Goal: Task Accomplishment & Management: Manage account settings

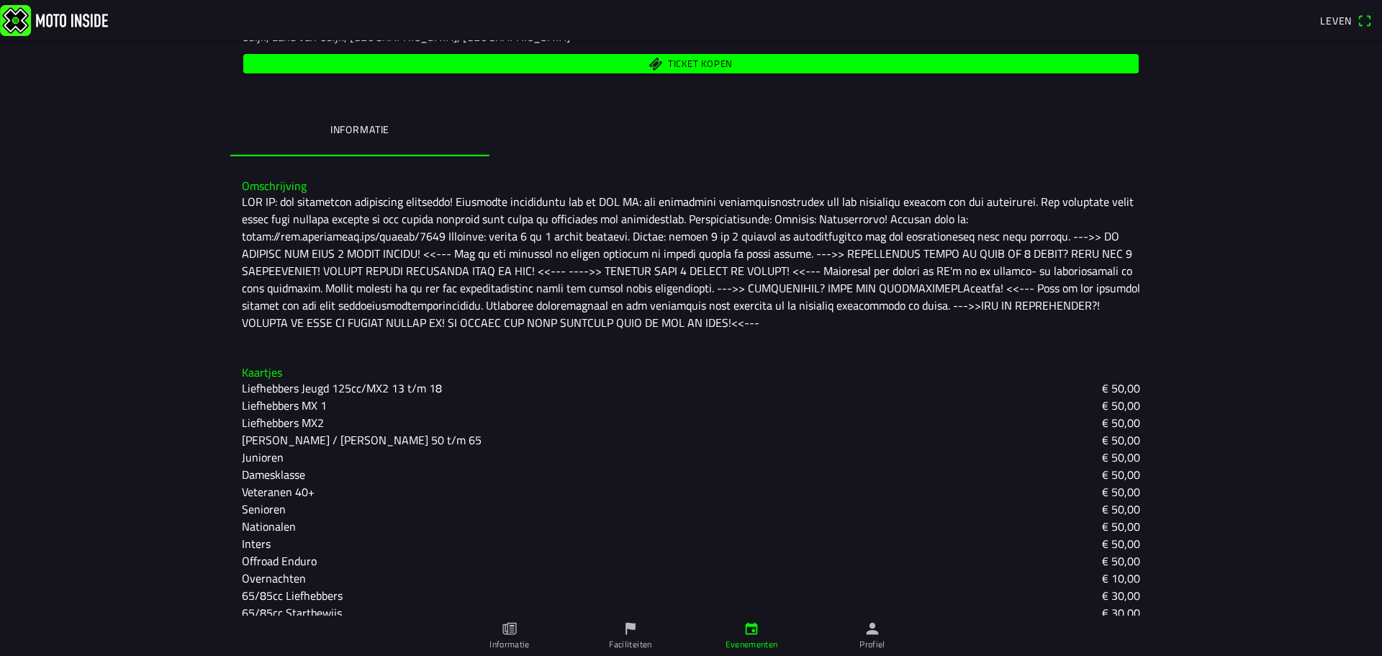
scroll to position [398, 0]
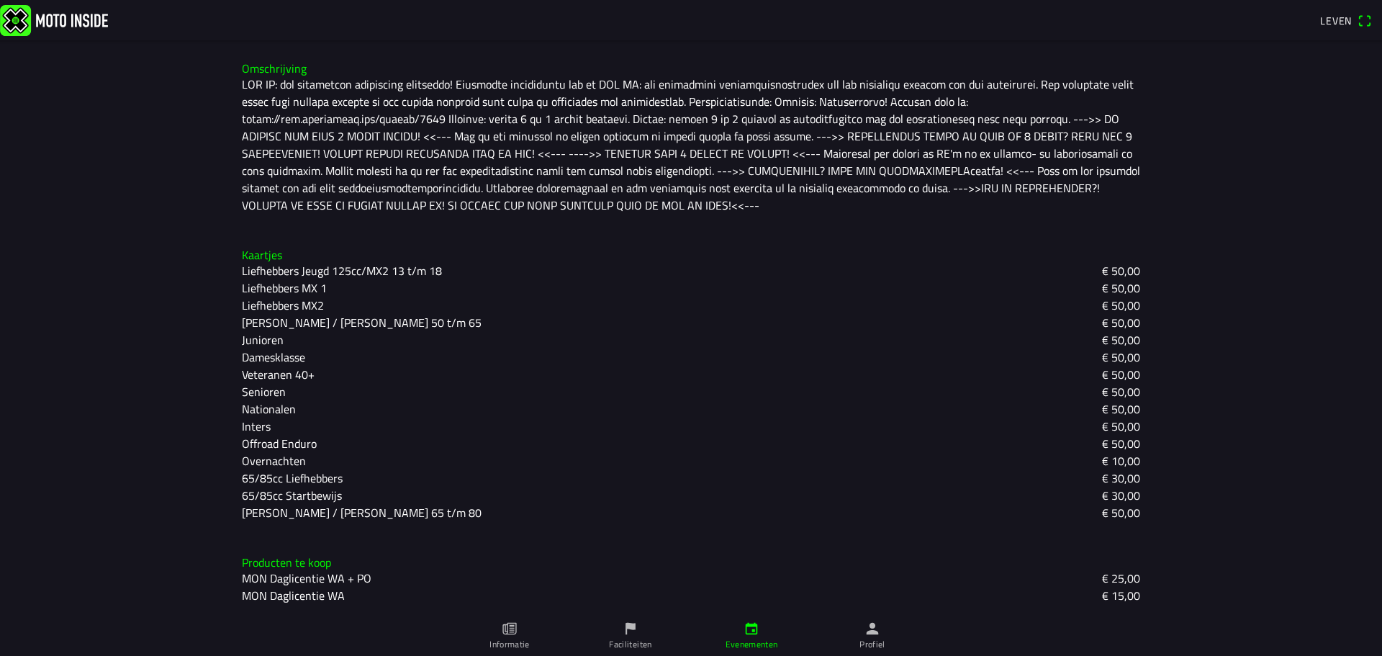
click at [342, 319] on font "[PERSON_NAME] / [PERSON_NAME] 50 t/m 65" at bounding box center [362, 322] width 240 height 17
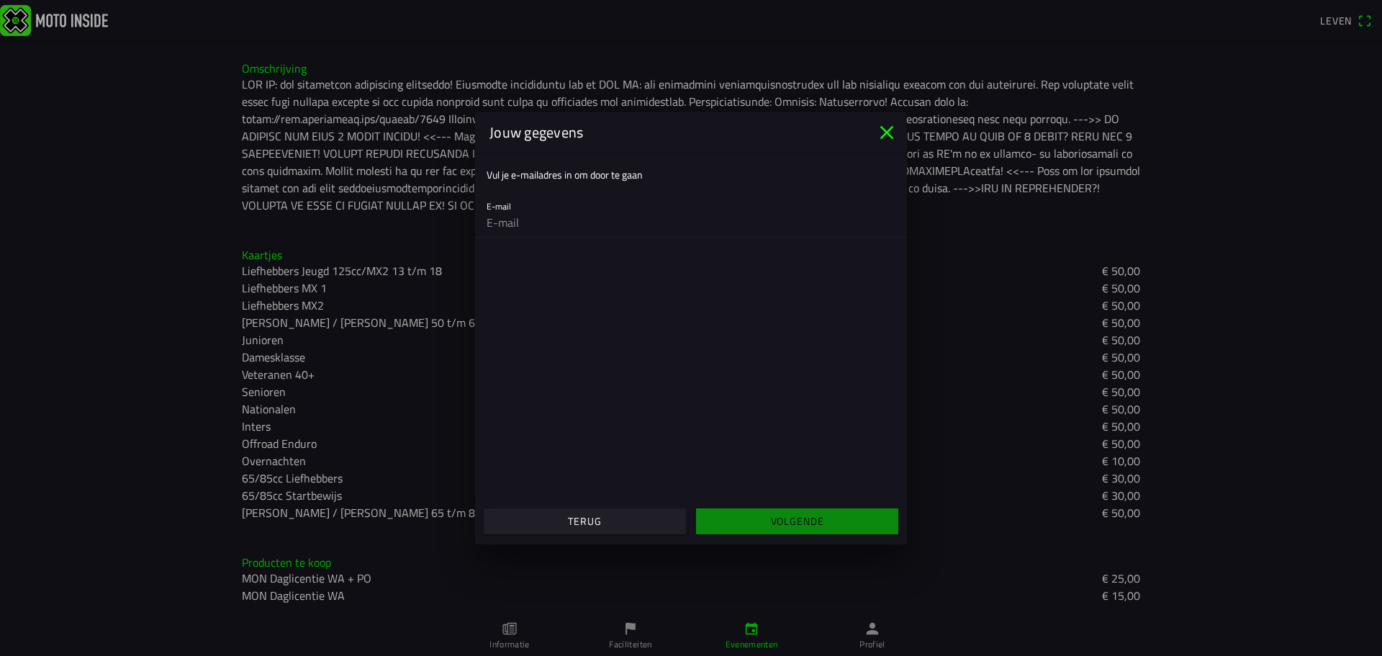
click at [536, 175] on font "Vul je e-mailadres in om door te gaan" at bounding box center [565, 174] width 156 height 15
click at [517, 219] on input "email" at bounding box center [691, 222] width 409 height 29
type input "[EMAIL_ADDRESS][DOMAIN_NAME]"
click at [800, 524] on font "Volgende" at bounding box center [797, 520] width 53 height 15
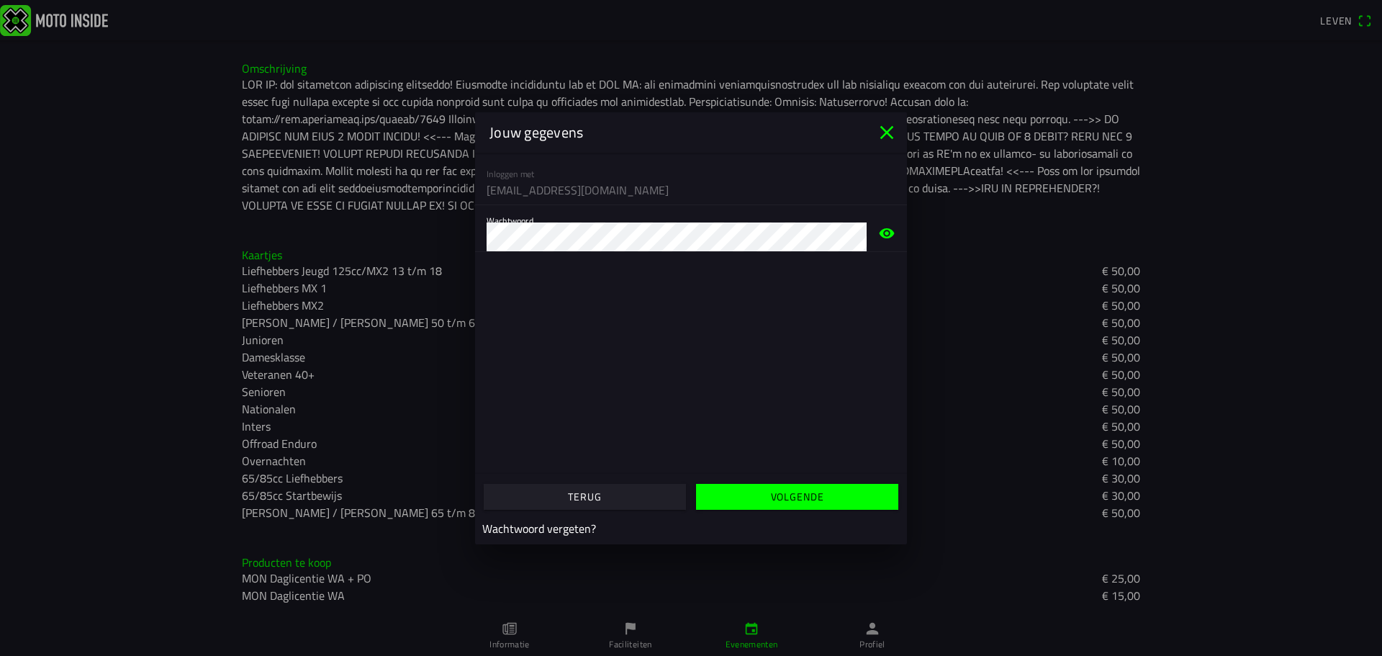
click at [885, 228] on icon "eye" at bounding box center [886, 233] width 17 height 46
click at [789, 496] on font "Volgende" at bounding box center [797, 496] width 53 height 15
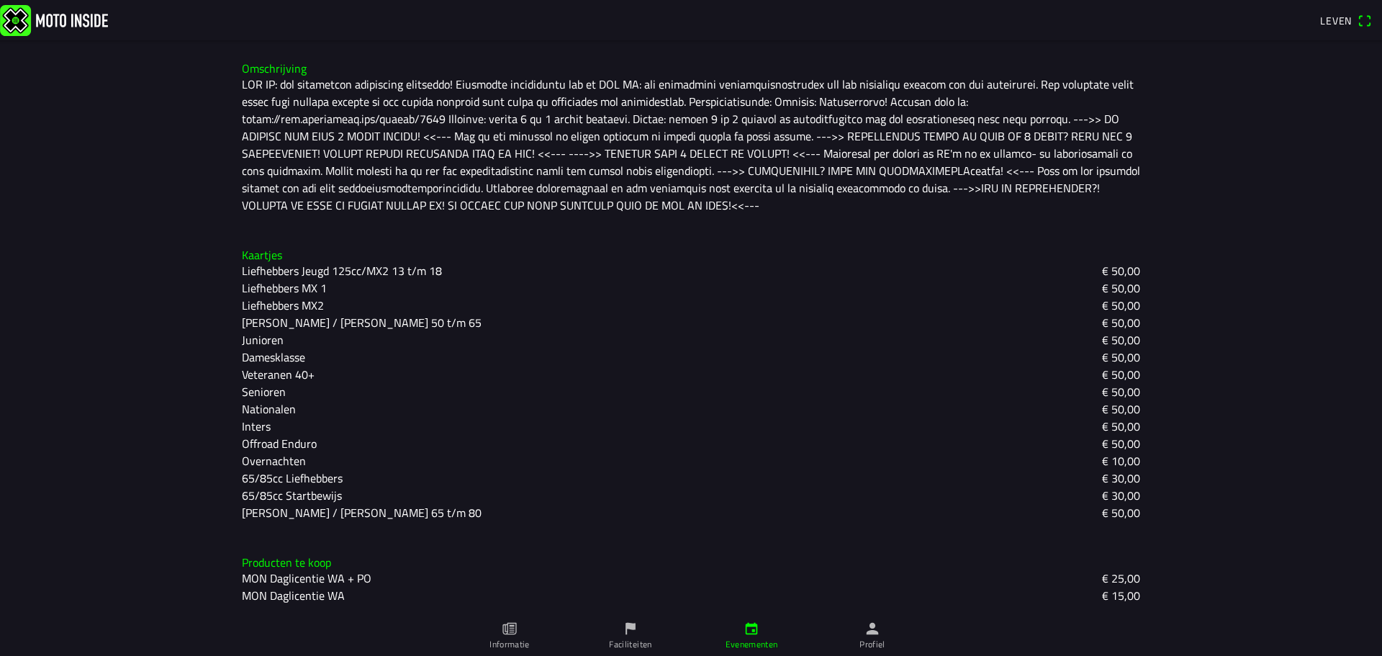
drag, startPoint x: 993, startPoint y: 381, endPoint x: 1005, endPoint y: 367, distance: 17.9
click at [1000, 379] on ion-backdrop at bounding box center [691, 328] width 1382 height 656
click at [507, 633] on icon "papier" at bounding box center [509, 629] width 14 height 12
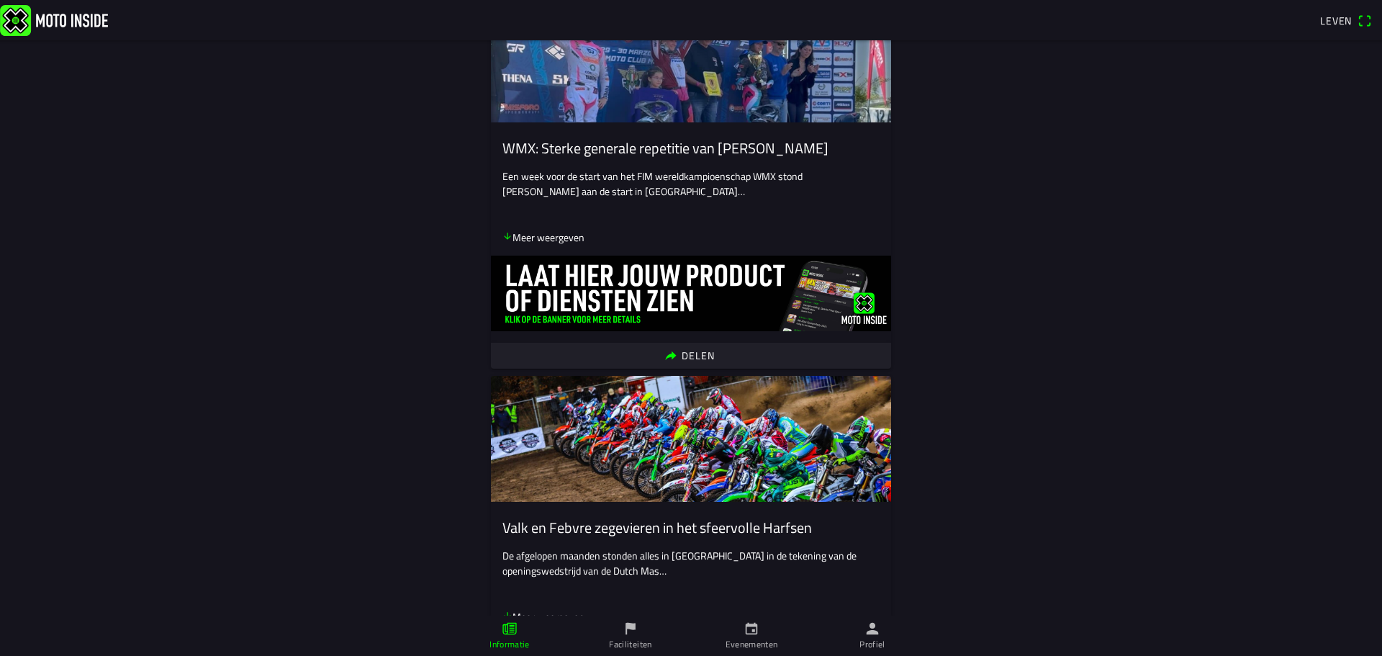
scroll to position [648, 0]
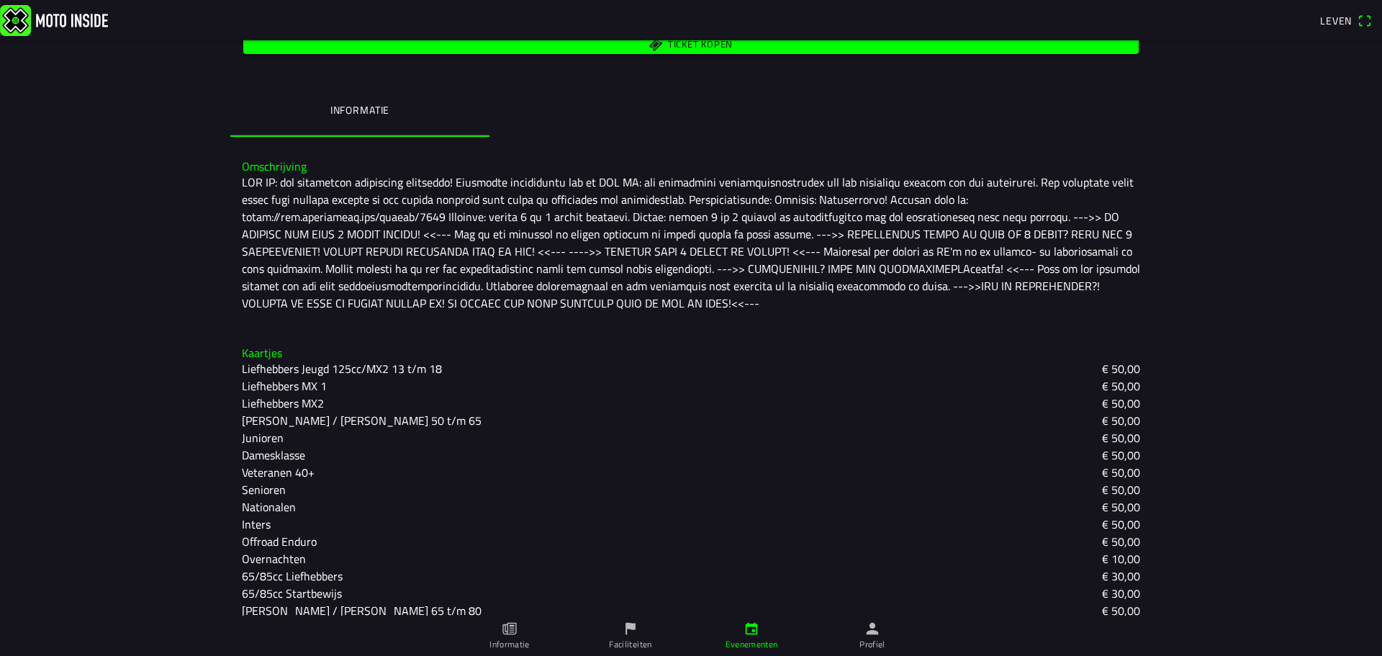
scroll to position [360, 0]
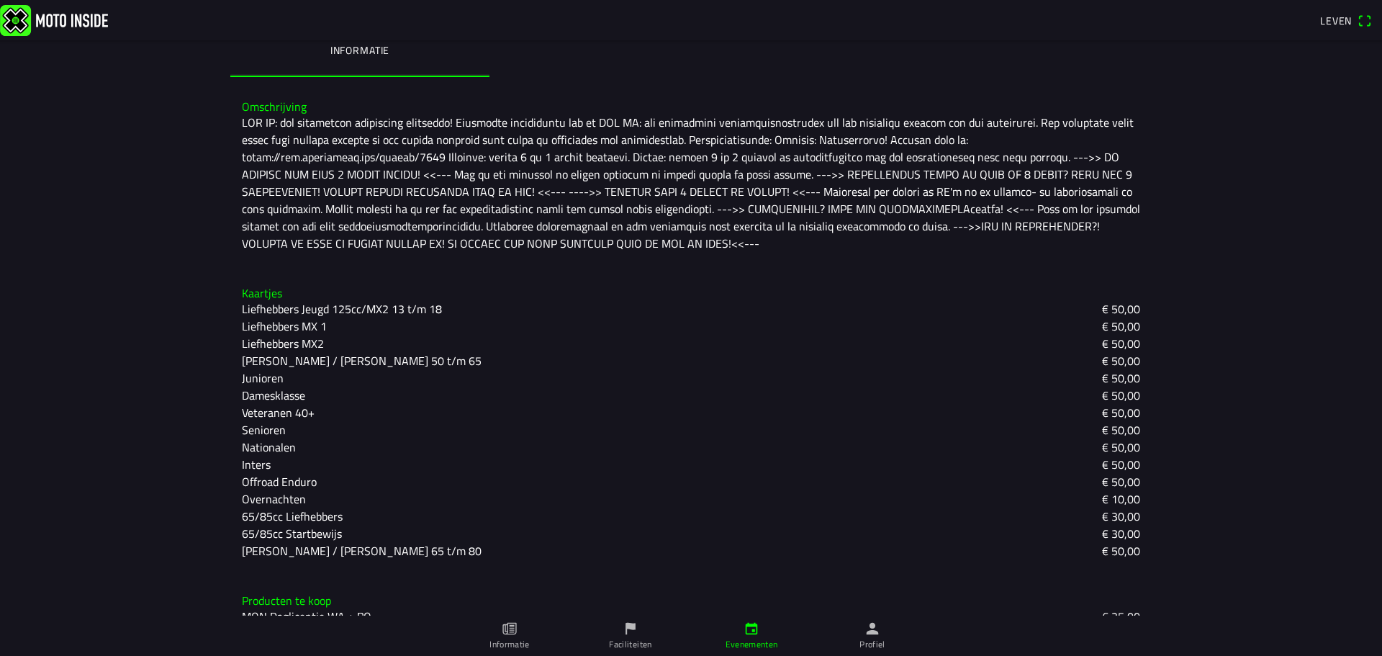
click at [868, 632] on icon "persoon" at bounding box center [873, 629] width 12 height 12
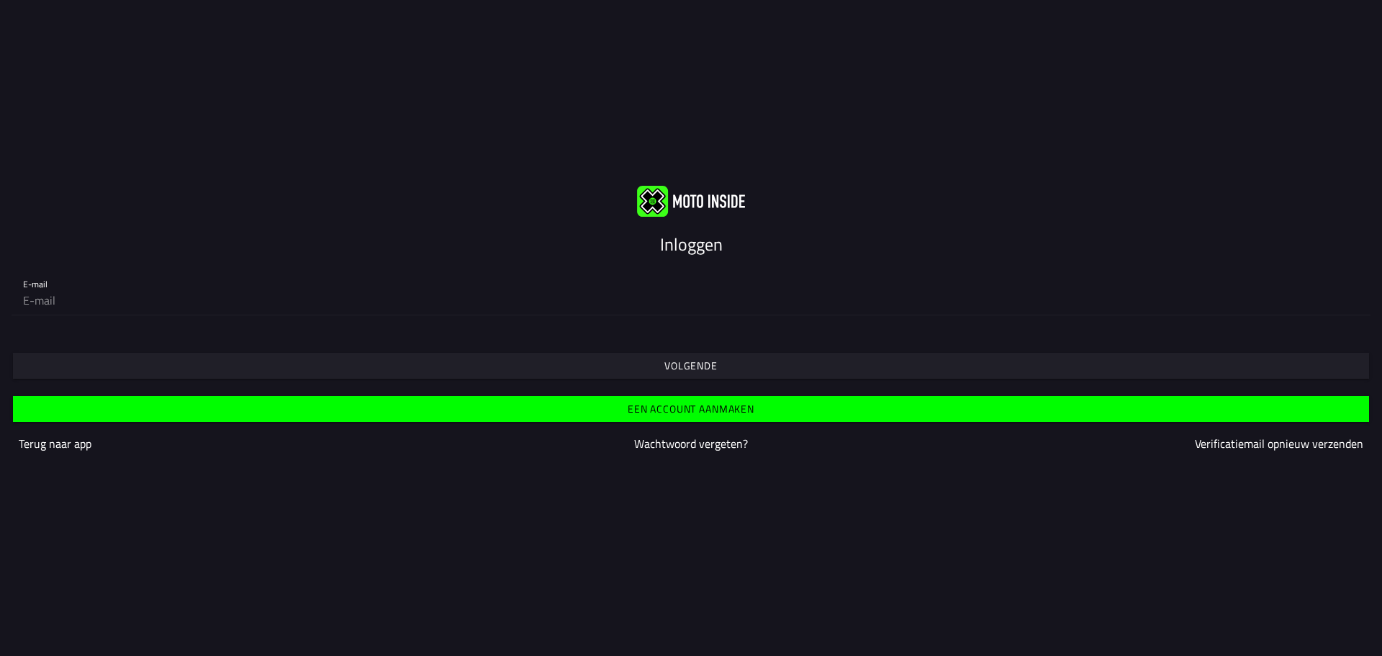
click at [674, 442] on font "Wachtwoord vergeten?" at bounding box center [691, 443] width 114 height 17
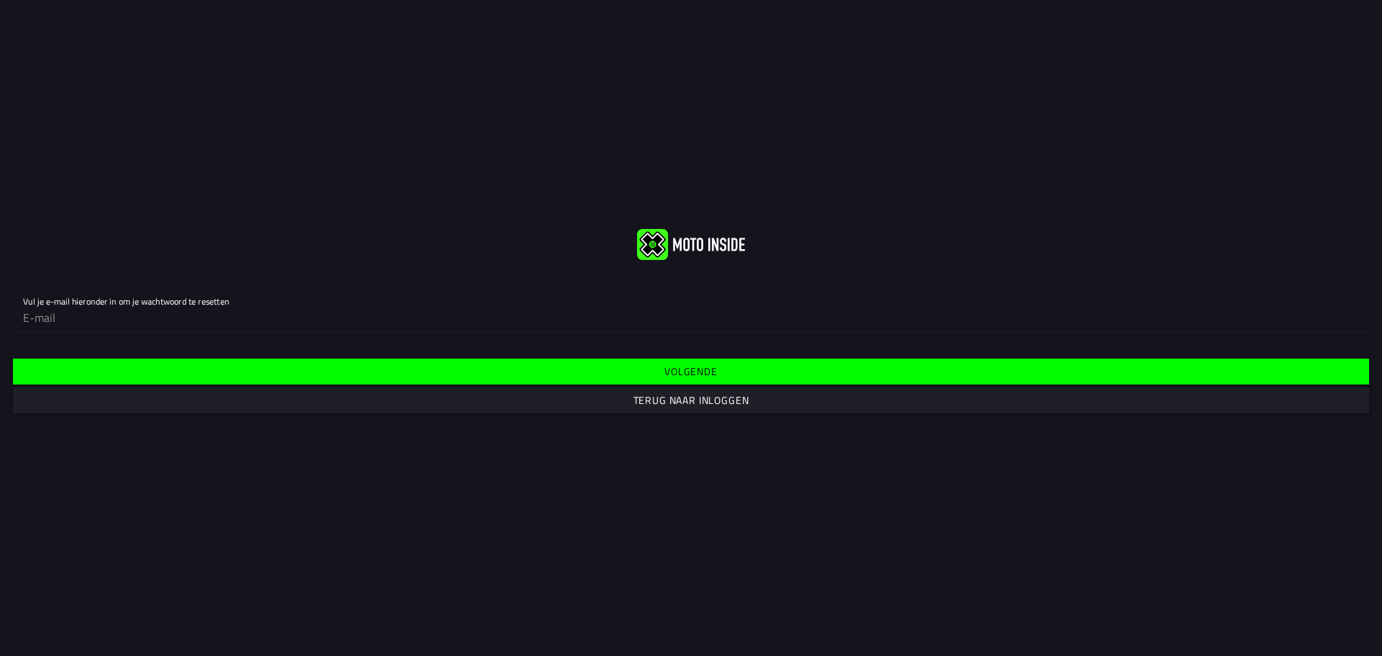
click at [679, 366] on font "Volgende" at bounding box center [690, 370] width 53 height 15
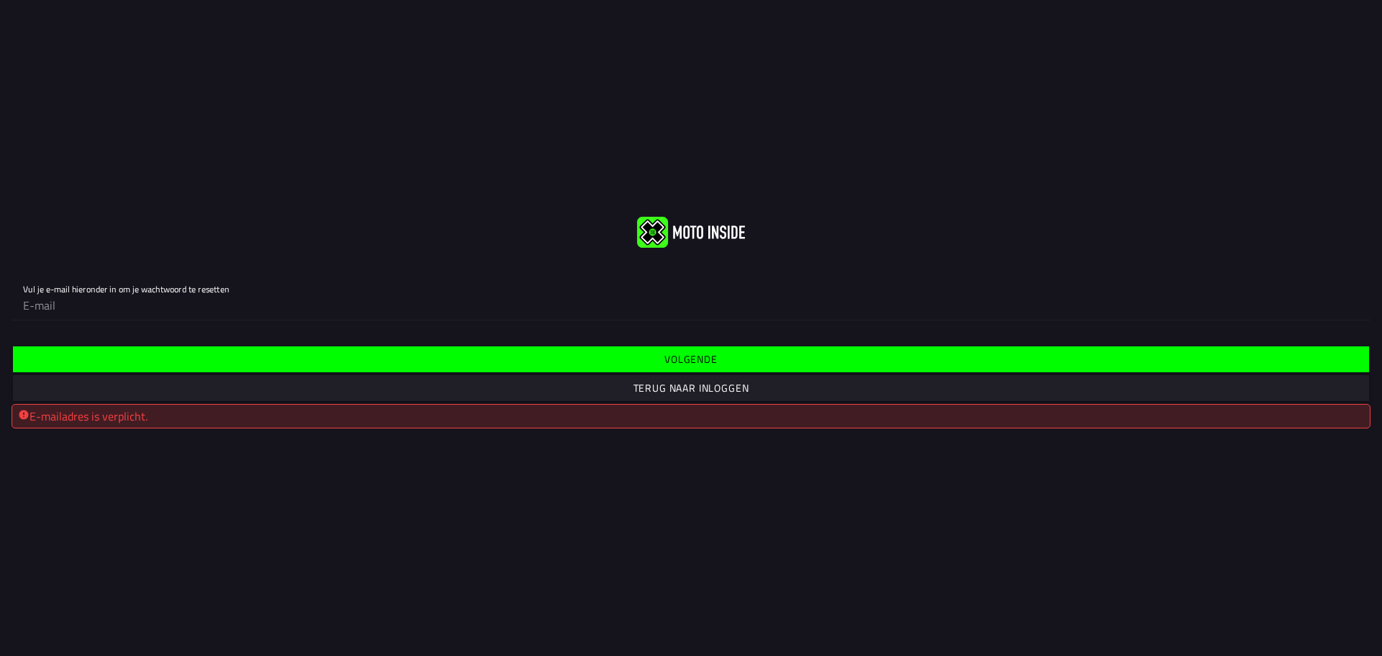
click at [478, 415] on div "E-mailadres is verplicht." at bounding box center [691, 415] width 1346 height 17
click at [45, 311] on input "email" at bounding box center [691, 305] width 1336 height 29
type input "[EMAIL_ADDRESS][DOMAIN_NAME]"
click at [668, 354] on font "Volgende" at bounding box center [690, 358] width 53 height 15
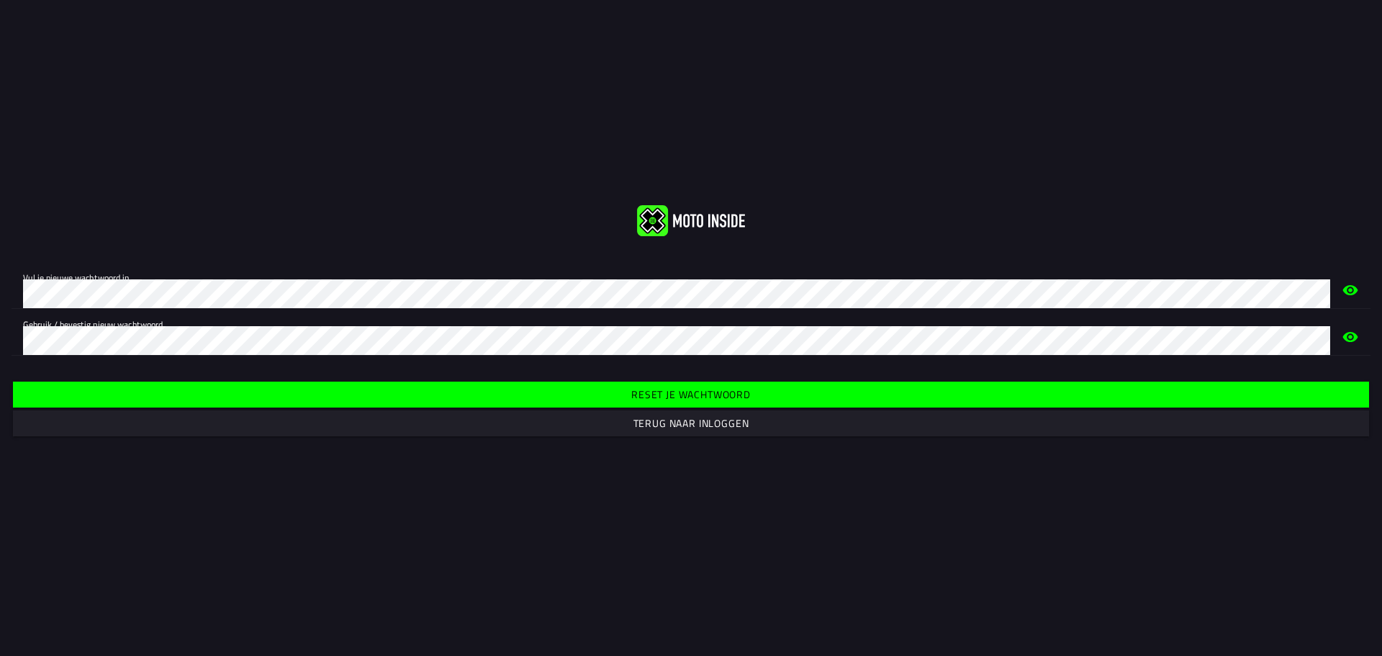
click at [677, 397] on font "Reset je wachtwoord" at bounding box center [690, 394] width 119 height 15
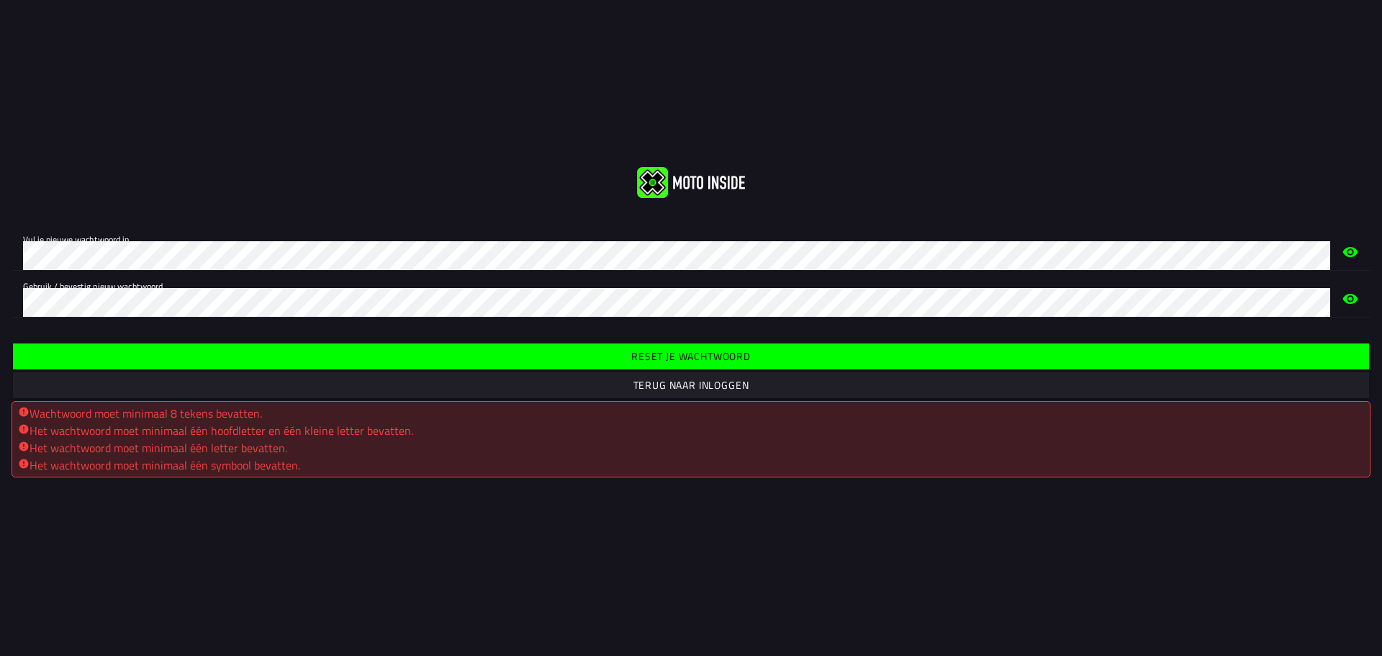
click at [634, 356] on font "Reset je wachtwoord" at bounding box center [690, 355] width 119 height 15
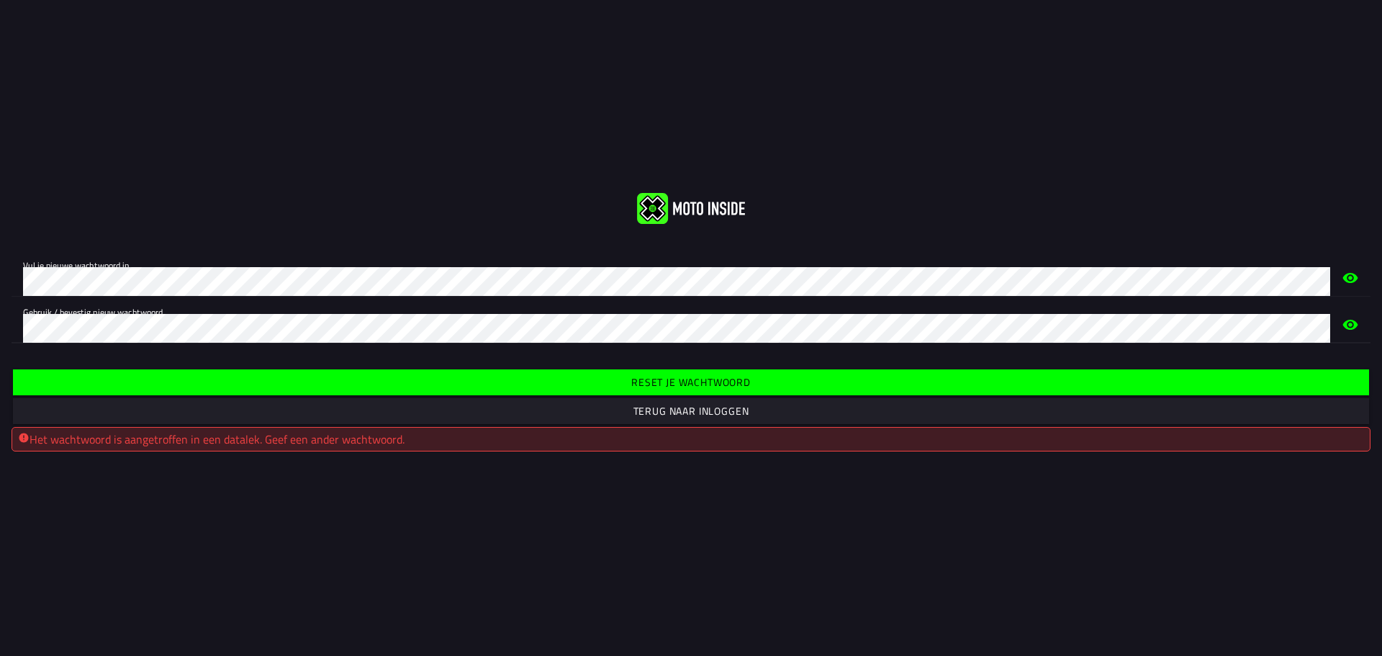
click at [680, 374] on font "Reset je wachtwoord" at bounding box center [690, 381] width 119 height 15
click at [648, 379] on font "Reset je wachtwoord" at bounding box center [690, 381] width 119 height 15
click at [1351, 322] on icon "oog" at bounding box center [1350, 325] width 17 height 46
click at [1357, 276] on icon "oog" at bounding box center [1350, 277] width 15 height 13
click at [1357, 276] on icon "oog" at bounding box center [1350, 278] width 17 height 46
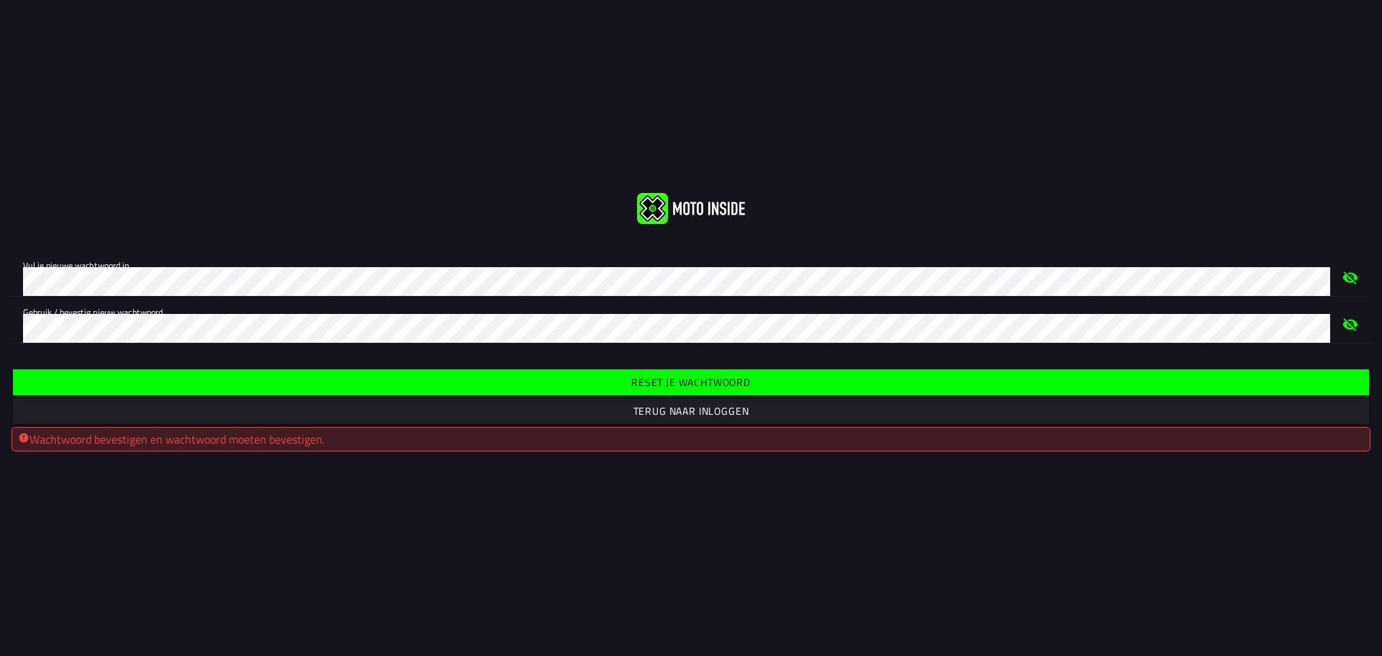
drag, startPoint x: 664, startPoint y: 366, endPoint x: 657, endPoint y: 376, distance: 12.0
click at [662, 369] on div "Reset je wachtwoord Terug naar inloggen Wachtwoord bevestigen en wachtwoord moe…" at bounding box center [691, 409] width 1382 height 108
click at [657, 378] on font "Reset je wachtwoord" at bounding box center [690, 381] width 119 height 15
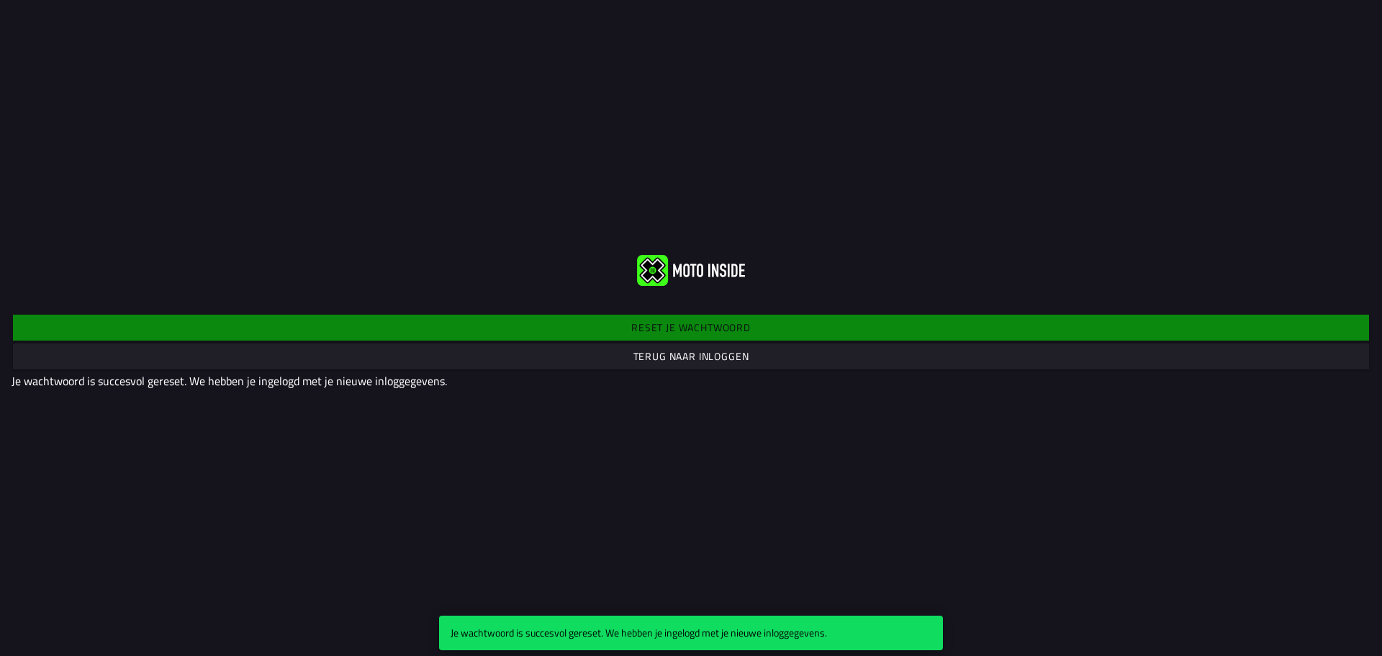
click at [671, 330] on div "Reset je wachtwoord Terug naar inloggen Je wachtwoord is succesvol gereset. We …" at bounding box center [691, 350] width 1382 height 101
click at [678, 353] on font "Terug naar inloggen" at bounding box center [691, 355] width 116 height 15
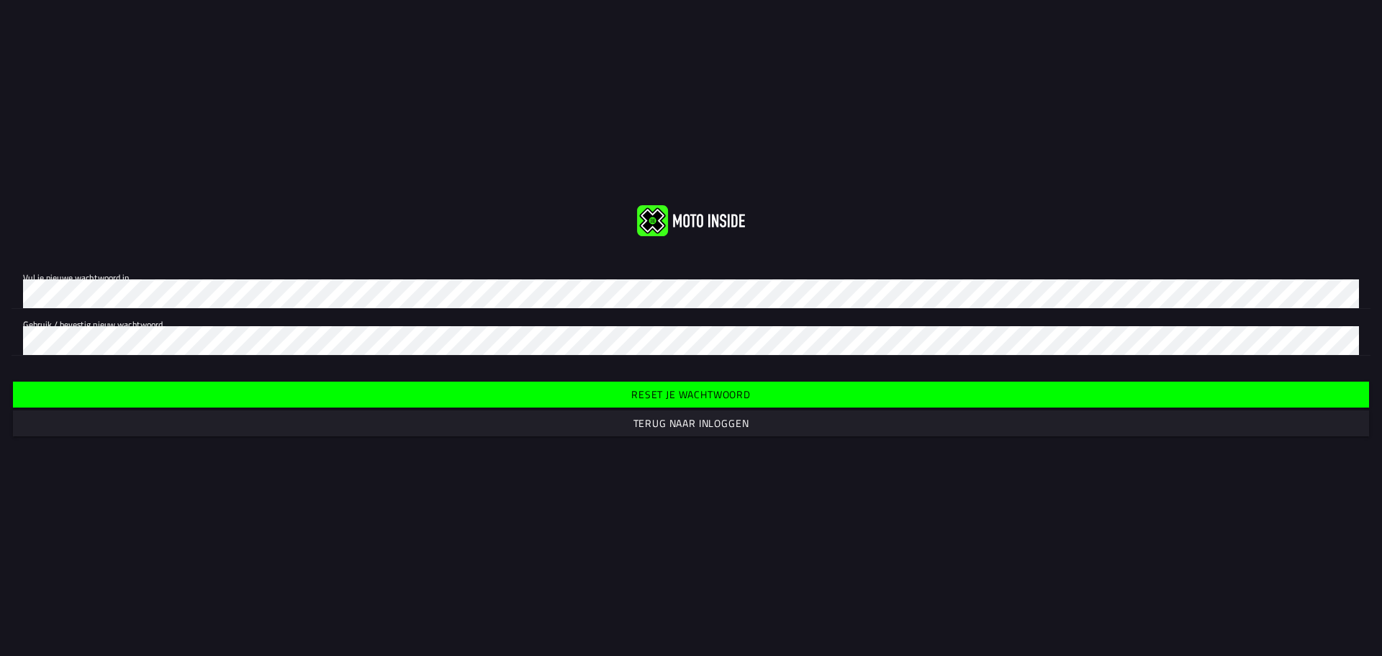
click at [705, 428] on font "Terug naar inloggen" at bounding box center [691, 422] width 116 height 15
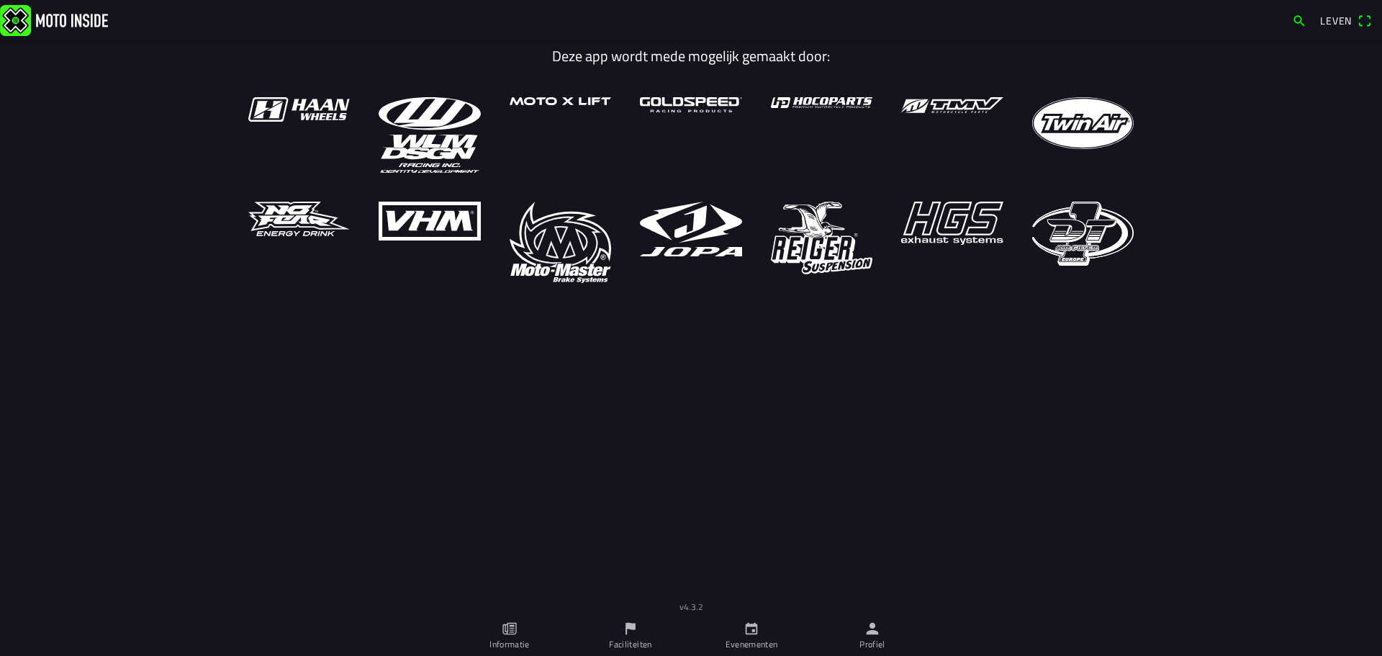
click at [1342, 19] on font "Leven" at bounding box center [1336, 20] width 32 height 15
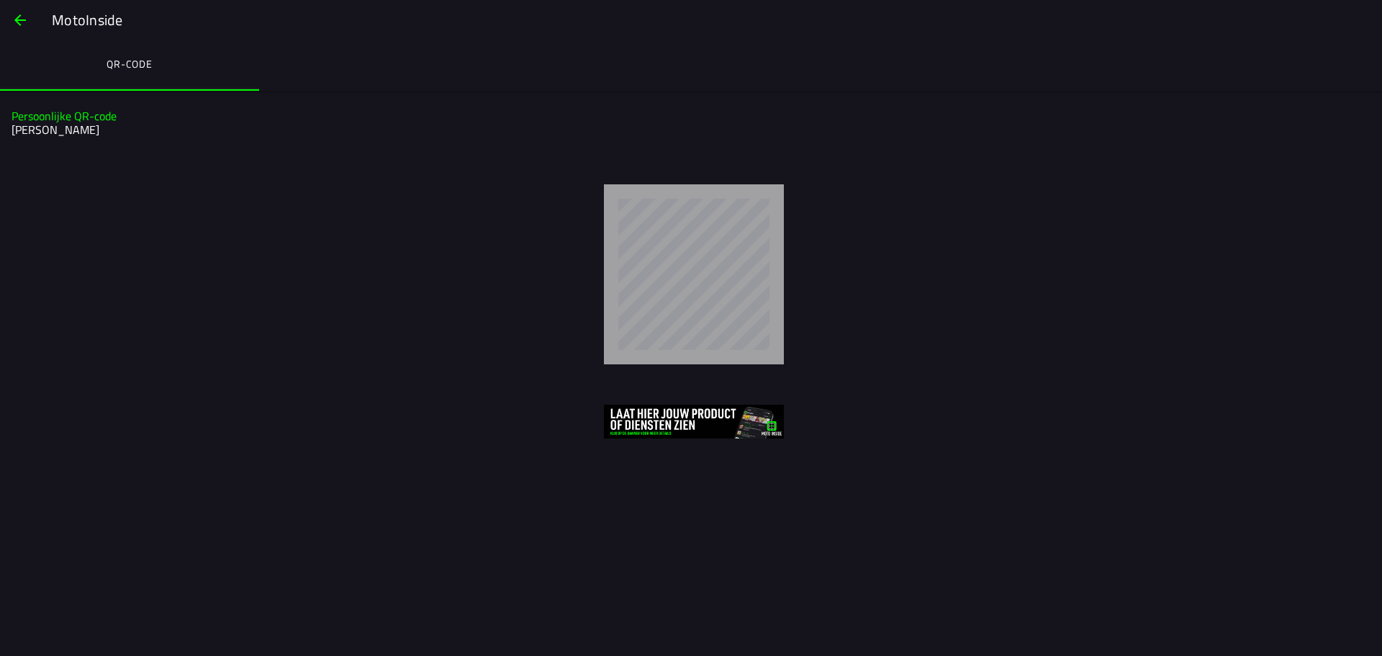
click at [17, 13] on span "button" at bounding box center [20, 20] width 17 height 35
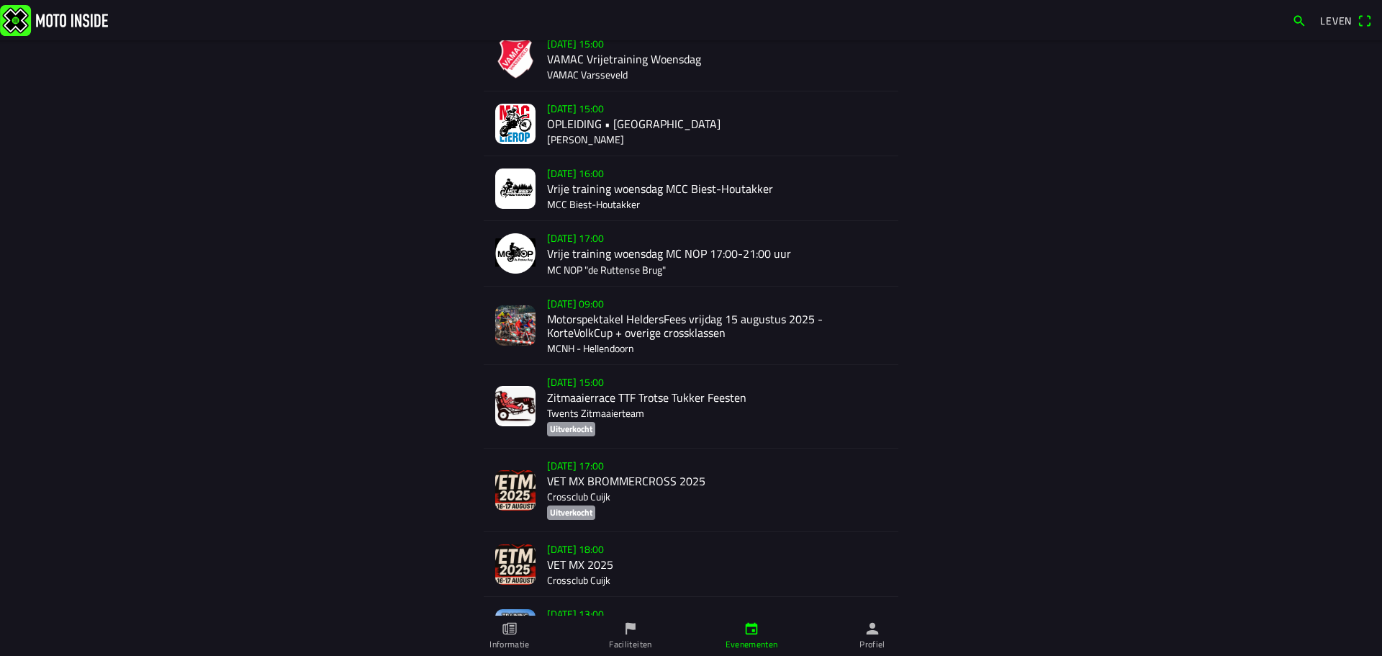
scroll to position [360, 0]
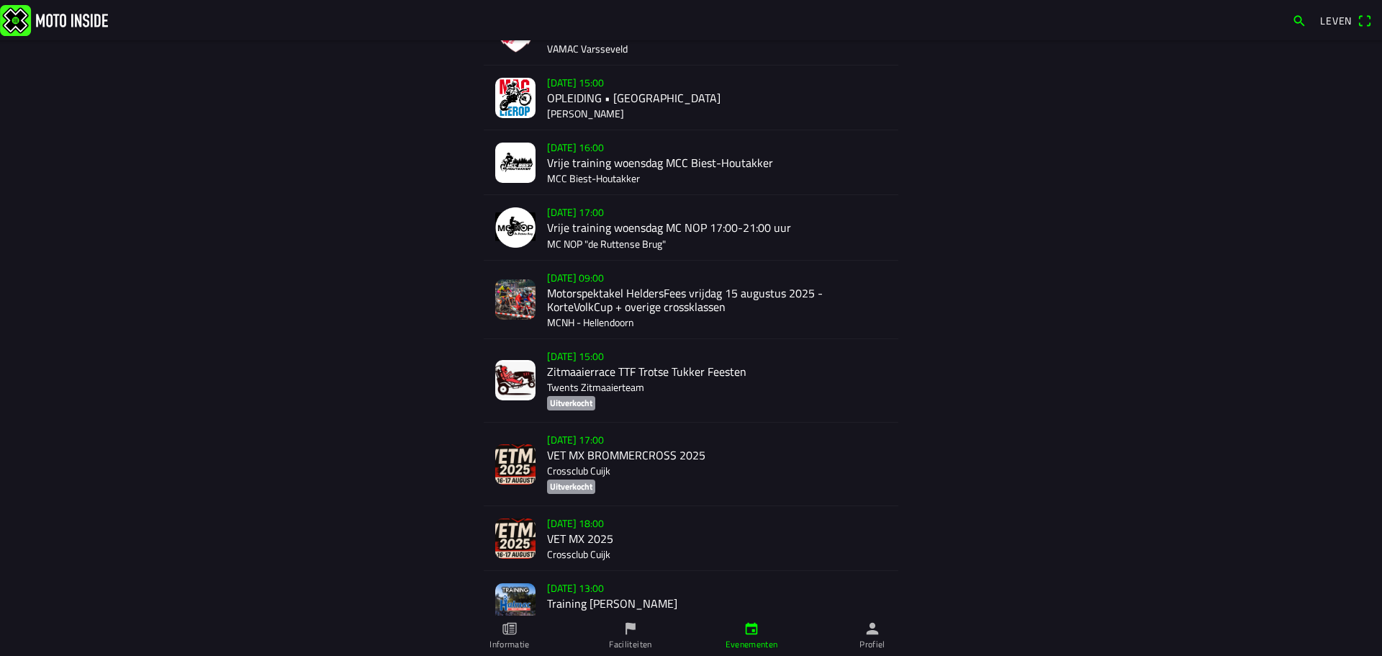
click at [613, 453] on div "vr 15 aug. - 17:00 VET MX BROMMERCROSS 2025 Crossclub Cuijk Uitverkocht" at bounding box center [717, 463] width 340 height 83
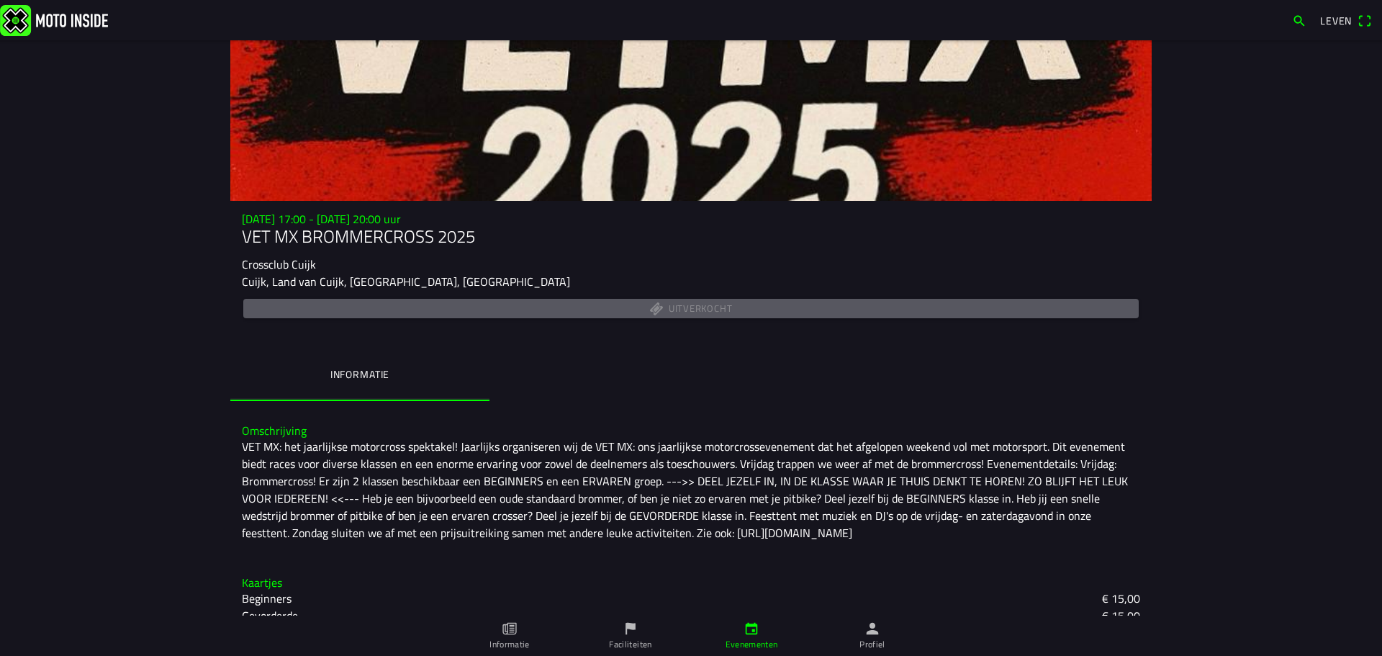
scroll to position [56, 0]
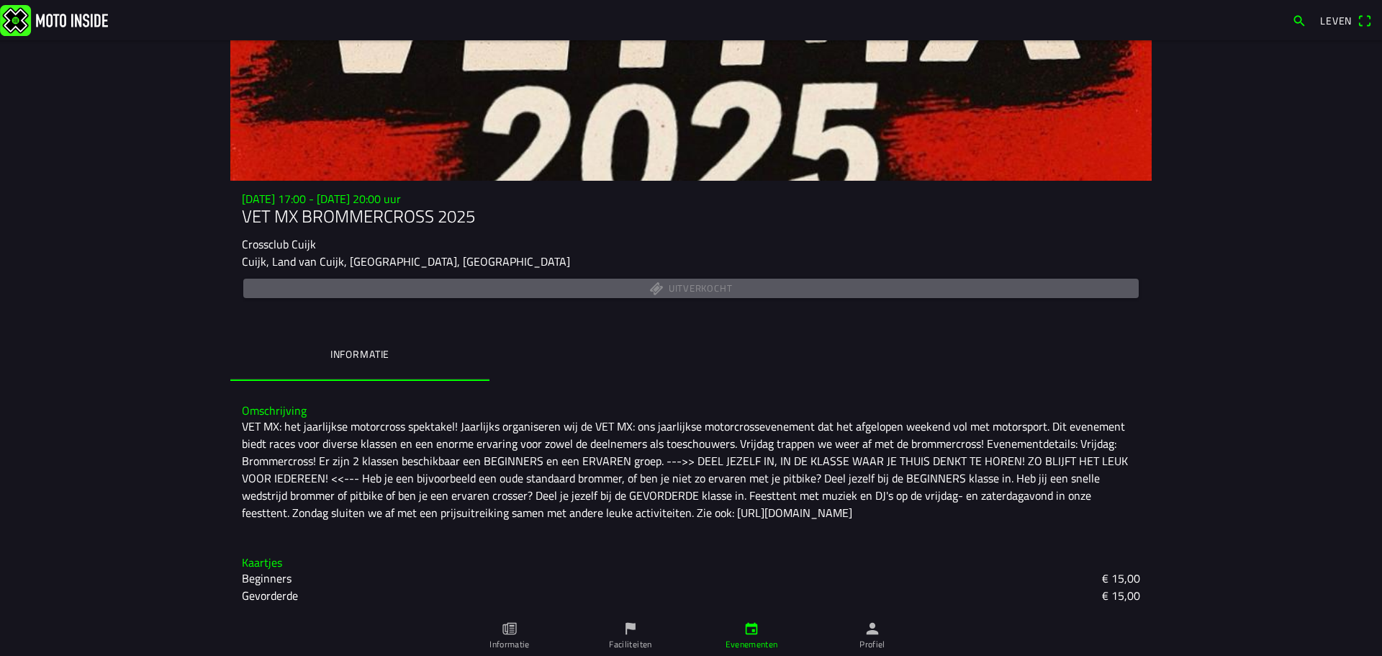
click at [277, 592] on font "Gevorderde" at bounding box center [270, 595] width 56 height 17
click at [270, 579] on font "Beginners" at bounding box center [267, 577] width 50 height 17
